Goal: Obtain resource: Download file/media

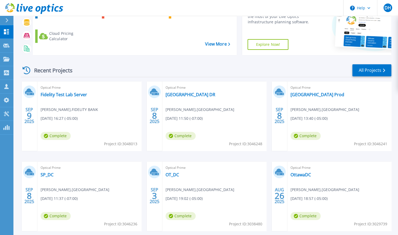
scroll to position [23, 0]
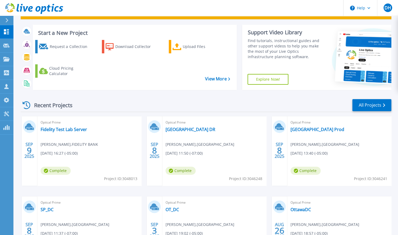
click at [395, 106] on div "Scheduled Maintenance [DATE][DATE]: No disruption is expected during the mainte…" at bounding box center [205, 129] width 384 height 304
click at [372, 106] on link "All Projects" at bounding box center [371, 105] width 39 height 12
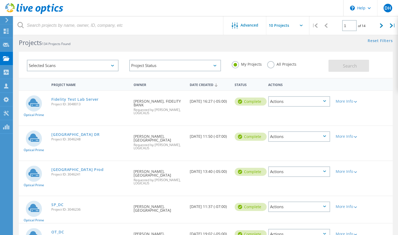
scroll to position [5, 0]
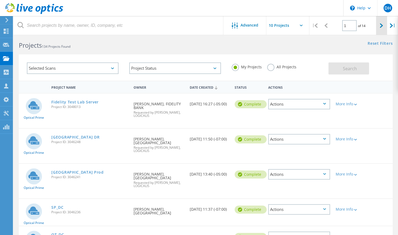
click at [377, 24] on div at bounding box center [381, 25] width 11 height 19
type input "2"
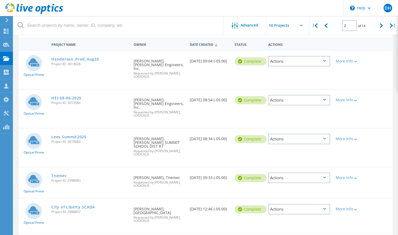
scroll to position [49, 0]
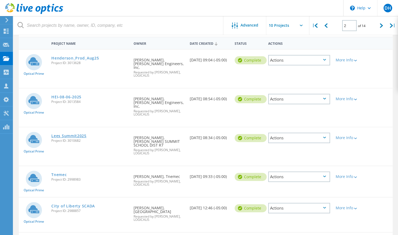
click at [69, 134] on link "Lees Summit2025" at bounding box center [68, 136] width 35 height 4
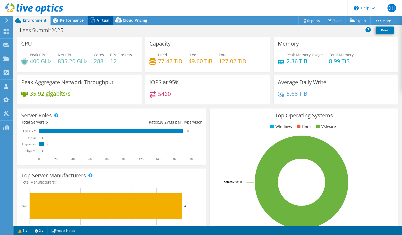
click at [99, 17] on div "Virtual" at bounding box center [101, 20] width 26 height 9
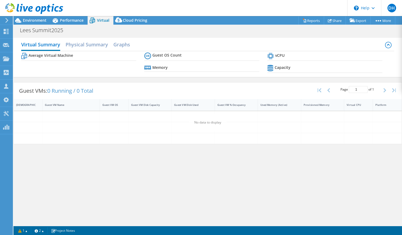
select select "USD"
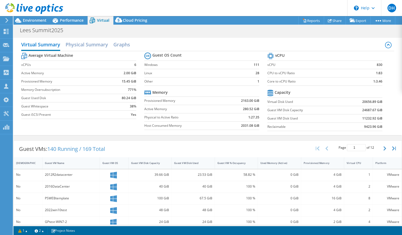
click at [366, 101] on b "20656.89 GiB" at bounding box center [372, 101] width 20 height 5
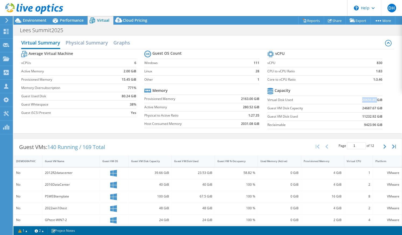
scroll to position [2, 0]
click at [365, 117] on b "11232.92 GiB" at bounding box center [372, 116] width 20 height 5
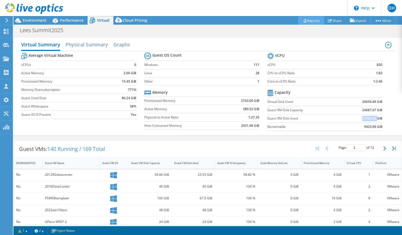
click at [312, 23] on link "Reports" at bounding box center [311, 20] width 26 height 8
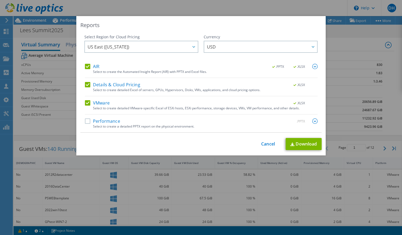
click at [86, 67] on label "AIR" at bounding box center [92, 66] width 14 height 5
click at [0, 0] on input "AIR" at bounding box center [0, 0] width 0 height 0
click at [85, 80] on div "AIR .PPTX .XLSX Select to create the Automated Insight Report (AIR) with PPTX a…" at bounding box center [201, 98] width 233 height 69
click at [85, 86] on label "Details & Cloud Pricing" at bounding box center [112, 84] width 55 height 5
click at [0, 0] on input "Details & Cloud Pricing" at bounding box center [0, 0] width 0 height 0
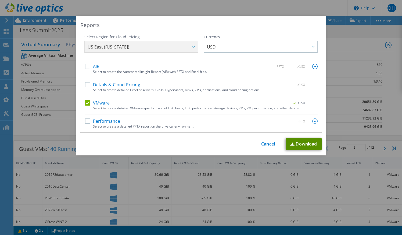
click at [304, 143] on link "Download" at bounding box center [303, 144] width 36 height 12
click at [265, 142] on link "Cancel" at bounding box center [268, 144] width 14 height 5
